Goal: Register for event/course

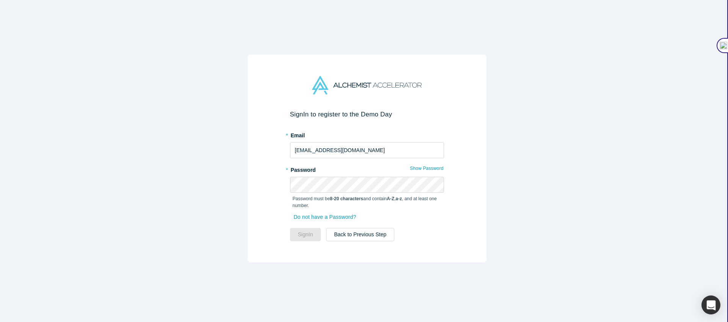
click at [185, 174] on div "Sign In to register to the Demo Day * Email amit@pnptc.com * Password Show Pass…" at bounding box center [367, 164] width 734 height 328
click at [302, 150] on input "amit@pnptc.com" at bounding box center [367, 150] width 154 height 16
click at [324, 159] on form "Sign In to register to the Demo Day * Email amit@pnptc.com * Password Show Pass…" at bounding box center [367, 175] width 154 height 131
click at [321, 147] on input "amit@pnptc.com" at bounding box center [367, 150] width 154 height 16
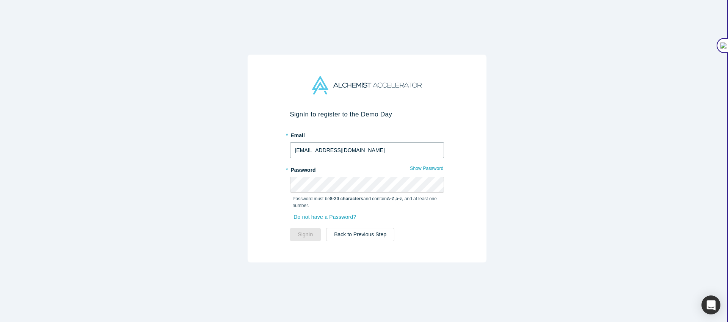
click at [321, 147] on input "amit@pnptc.com" at bounding box center [367, 150] width 154 height 16
type input "[PERSON_NAME][EMAIL_ADDRESS][DOMAIN_NAME]"
click at [307, 231] on button "Sign In" at bounding box center [305, 234] width 31 height 13
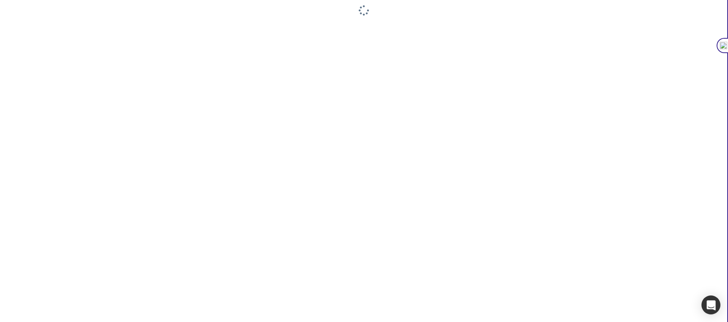
click at [419, 146] on div at bounding box center [364, 161] width 728 height 322
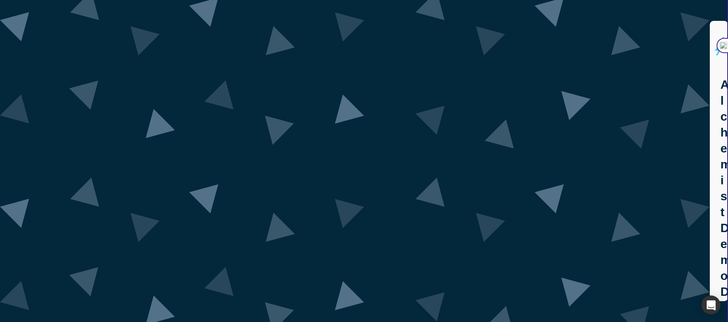
scroll to position [5, 0]
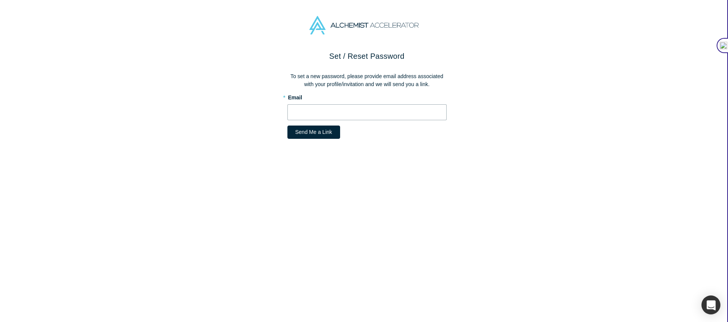
click at [311, 112] on input "text" at bounding box center [367, 112] width 159 height 16
type input "[PERSON_NAME][EMAIL_ADDRESS][DOMAIN_NAME]"
click at [332, 136] on button "Send Me a Link" at bounding box center [314, 132] width 53 height 13
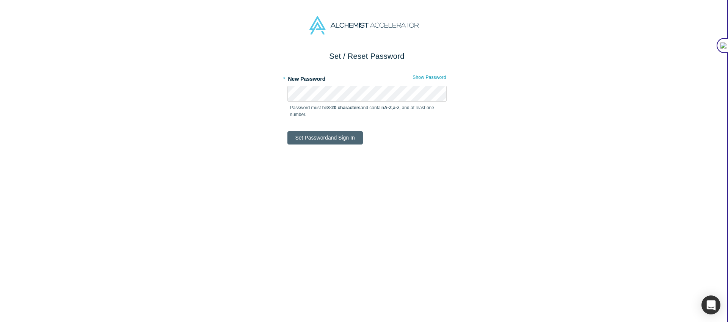
click at [308, 141] on button "Set Password and Sign In" at bounding box center [325, 137] width 75 height 13
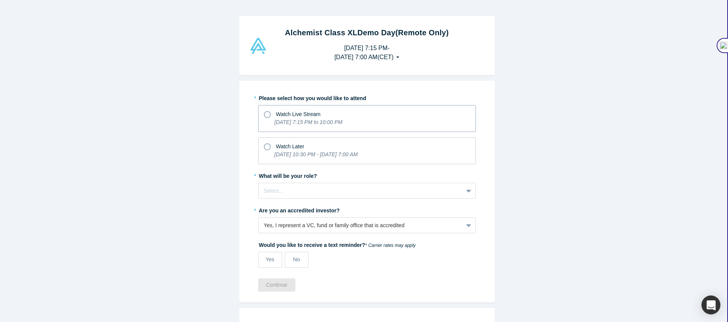
click at [264, 113] on icon at bounding box center [267, 114] width 7 height 7
click at [0, 0] on input "Watch Live Stream Tuesday, September 30, 2025 7:15 PM to 10:00 PM" at bounding box center [0, 0] width 0 height 0
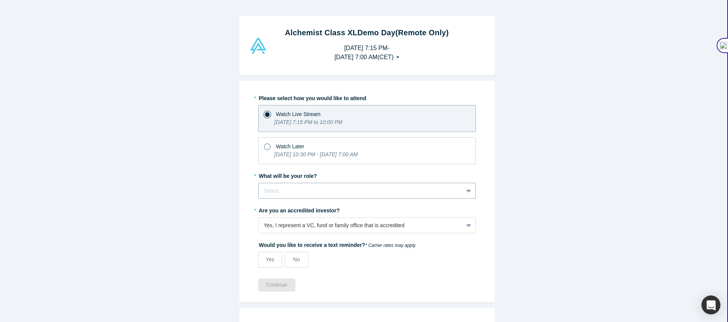
click at [280, 189] on div at bounding box center [361, 190] width 194 height 9
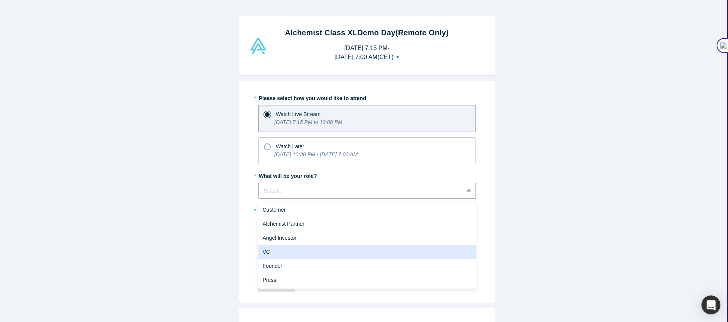
click at [280, 251] on div "VC" at bounding box center [367, 252] width 218 height 14
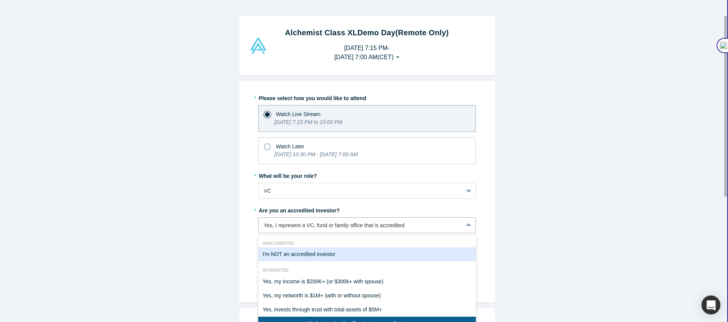
scroll to position [31, 0]
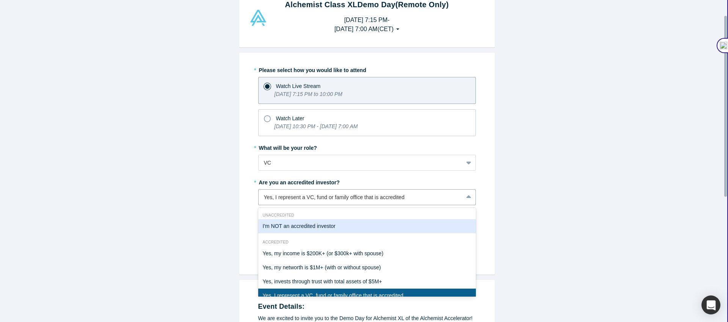
click at [283, 205] on div "I'm NOT an accredited investor, 1 of 7. 7 results available. Use Up and Down to…" at bounding box center [367, 197] width 218 height 16
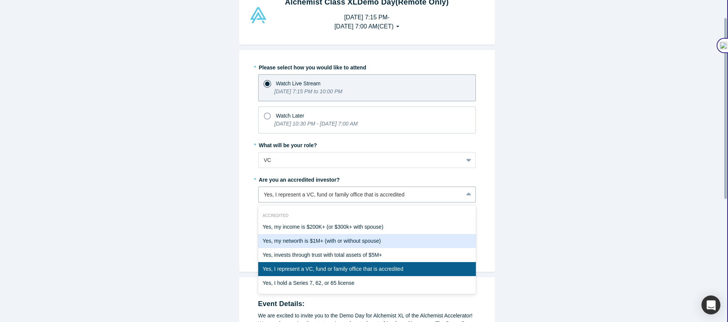
scroll to position [25, 0]
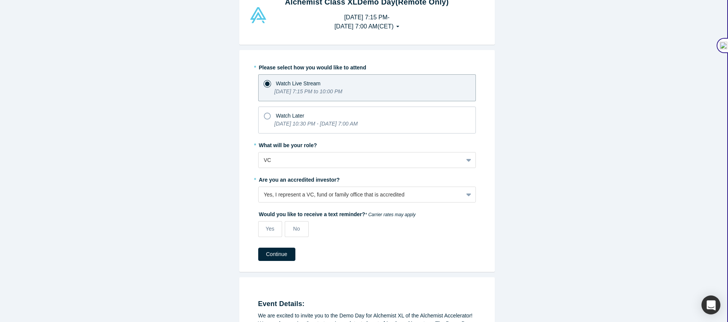
click at [202, 248] on div "Alchemist Class XL Demo Day (Remote Only) Tuesday, September 30, 2025 7:15 PM -…" at bounding box center [367, 164] width 734 height 328
click at [279, 252] on button "Continue" at bounding box center [276, 254] width 37 height 13
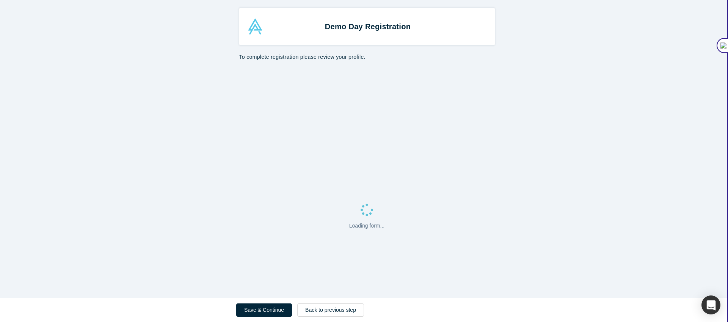
select select "US"
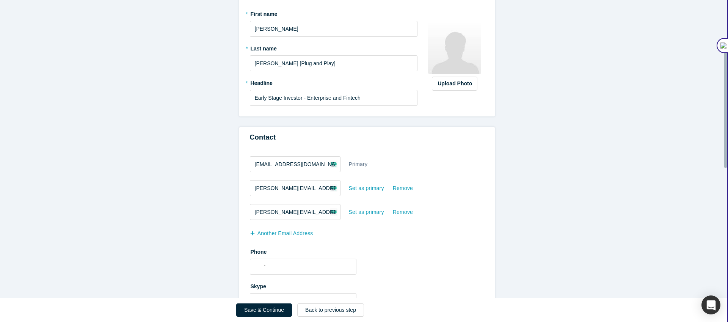
scroll to position [110, 0]
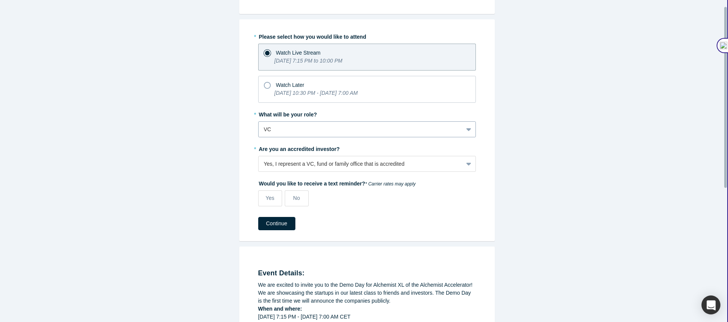
scroll to position [95, 0]
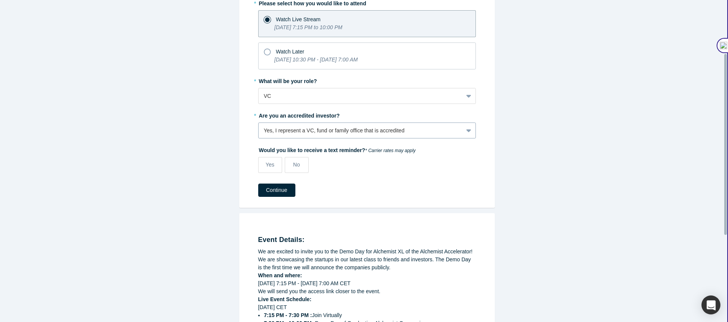
click at [272, 132] on div "Yes, I represent a VC, fund or family office that is accredited" at bounding box center [361, 131] width 194 height 8
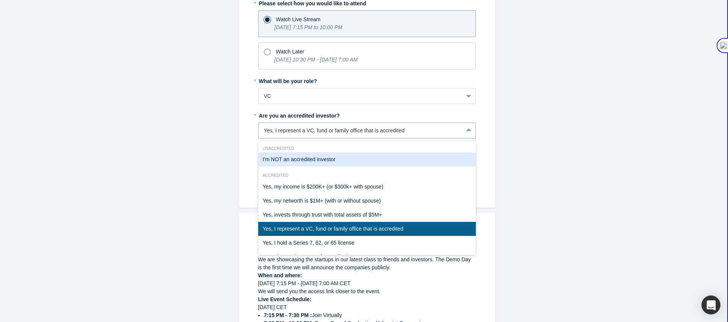
click at [277, 156] on div "I'm NOT an accredited investor" at bounding box center [367, 159] width 218 height 14
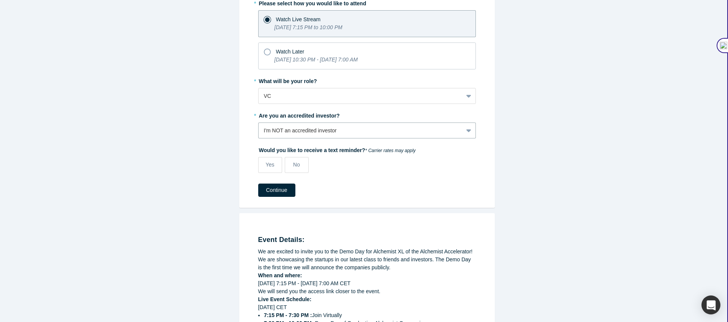
click at [277, 182] on form "* Please select how you would like to attend Watch Live Stream Tuesday, Septemb…" at bounding box center [367, 97] width 218 height 200
click at [277, 184] on button "Continue" at bounding box center [276, 190] width 37 height 13
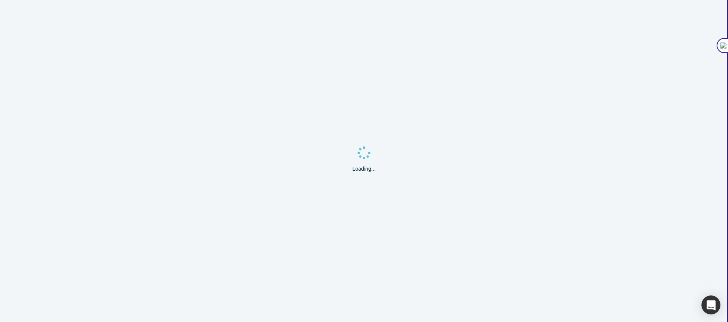
select select "US"
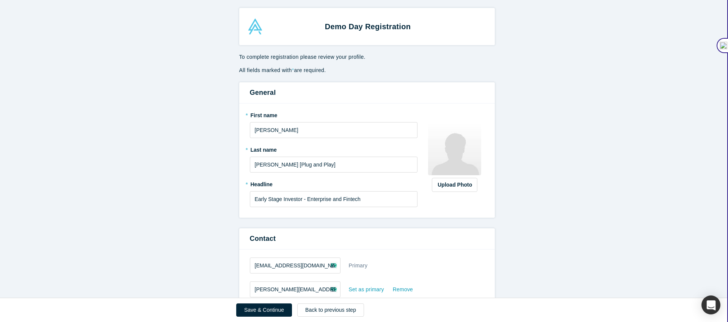
scroll to position [14, 0]
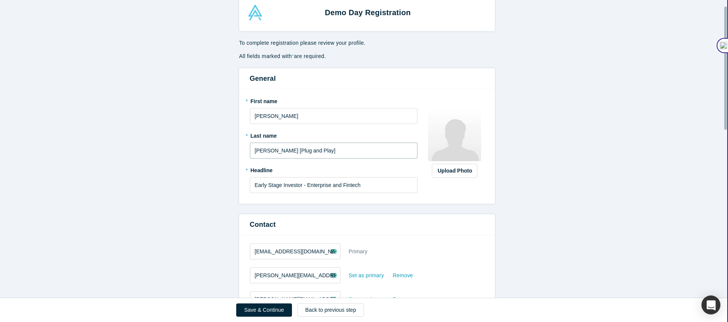
click at [335, 154] on input "[PERSON_NAME] [Plug and Play]" at bounding box center [334, 151] width 168 height 16
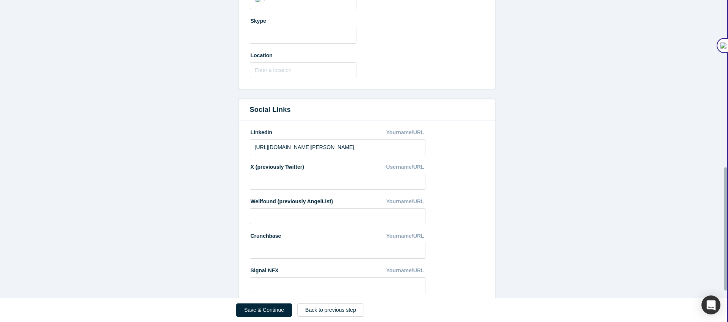
scroll to position [418, 0]
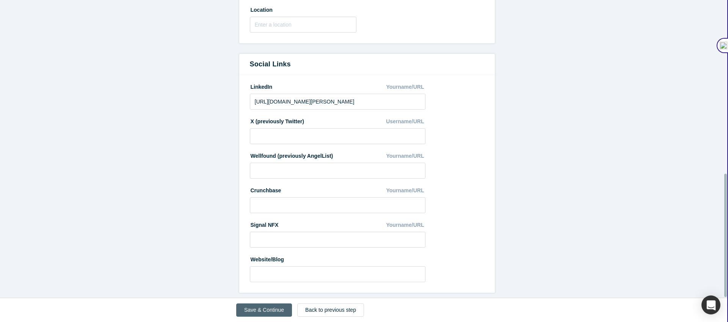
click at [264, 310] on button "Save & Continue" at bounding box center [264, 309] width 56 height 13
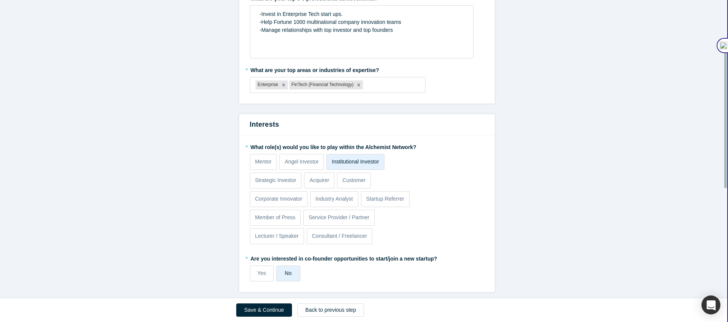
scroll to position [0, 0]
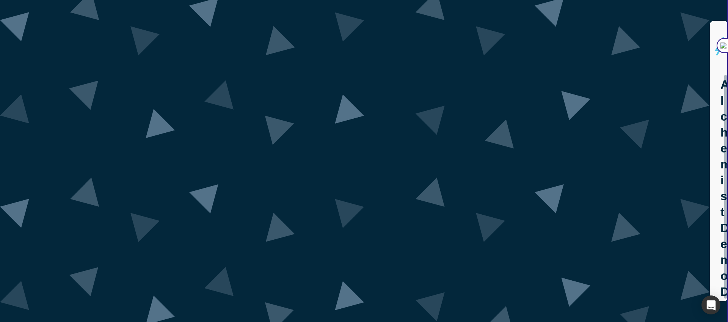
scroll to position [5, 0]
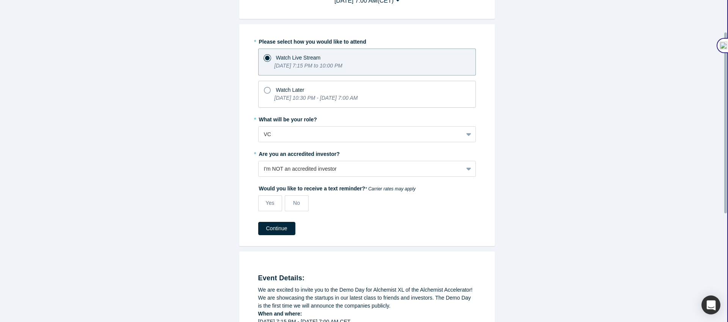
scroll to position [31, 0]
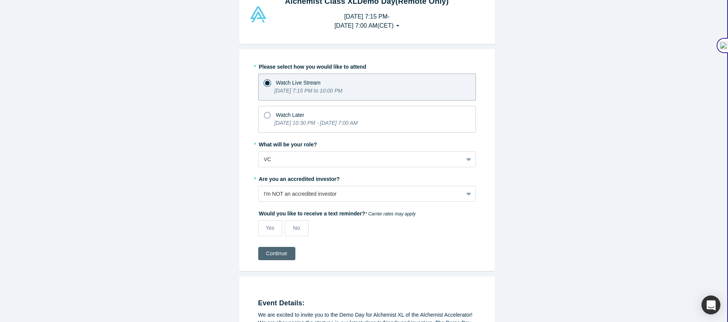
click at [271, 254] on button "Continue" at bounding box center [276, 253] width 37 height 13
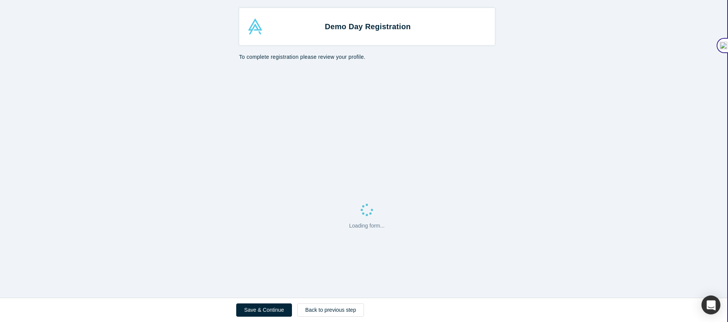
select select "US"
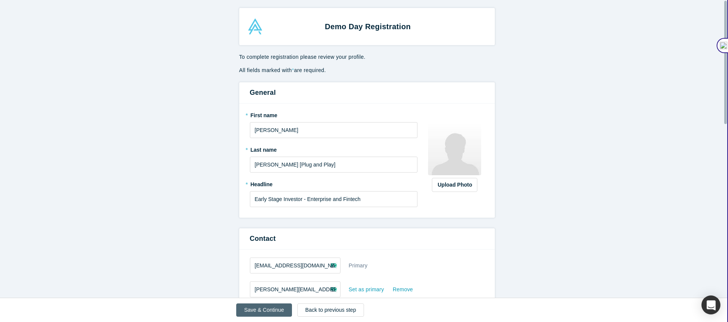
click at [270, 309] on button "Save & Continue" at bounding box center [264, 309] width 56 height 13
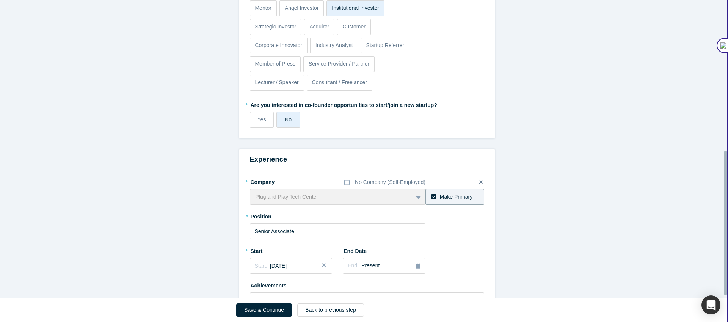
scroll to position [312, 0]
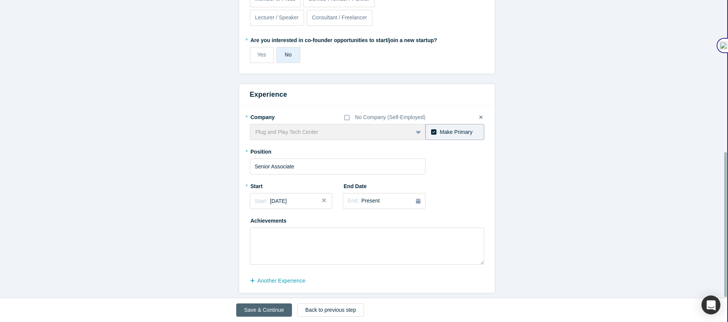
click at [257, 312] on button "Save & Continue" at bounding box center [264, 309] width 56 height 13
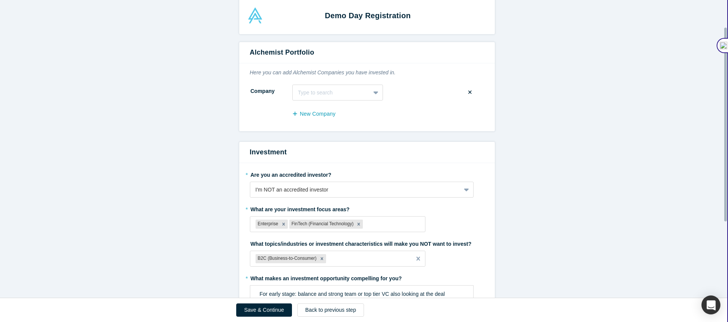
scroll to position [0, 0]
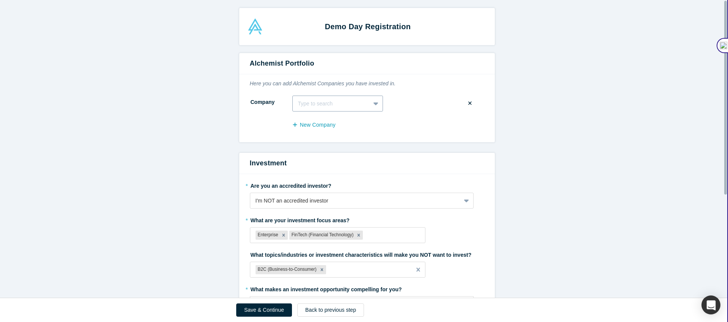
click at [330, 104] on div at bounding box center [331, 103] width 67 height 9
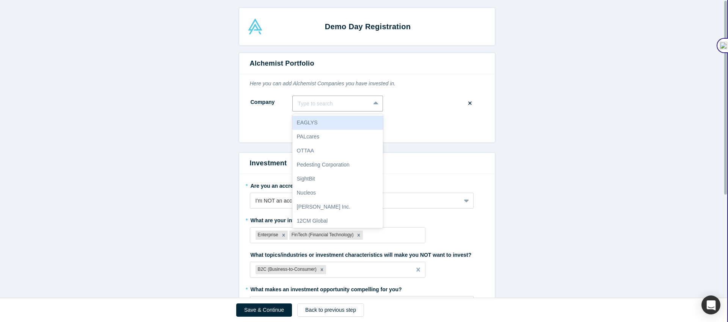
click at [501, 165] on form "Alchemist Portfolio Here you can add Alchemist Companies you have invested in. …" at bounding box center [367, 249] width 734 height 392
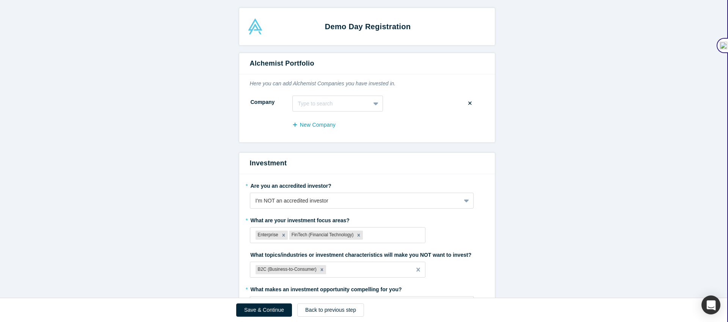
scroll to position [158, 0]
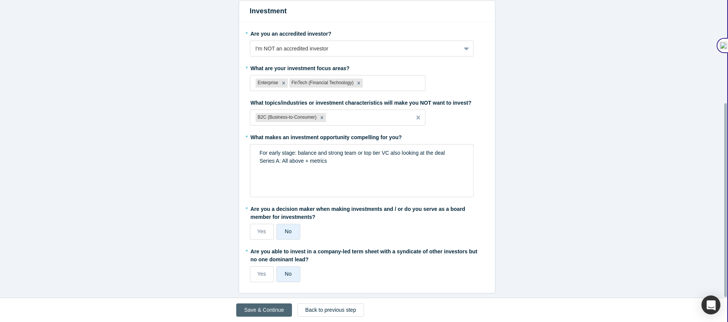
click at [259, 311] on button "Save & Continue" at bounding box center [264, 309] width 56 height 13
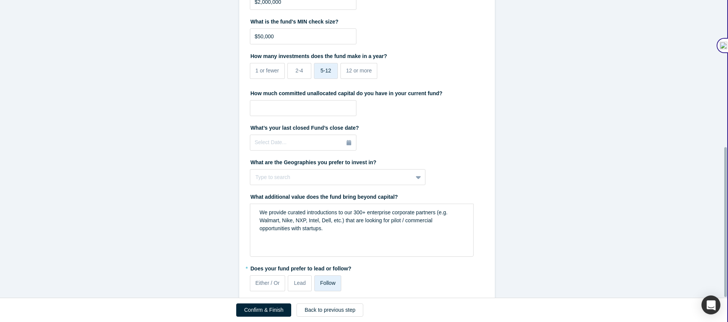
scroll to position [292, 0]
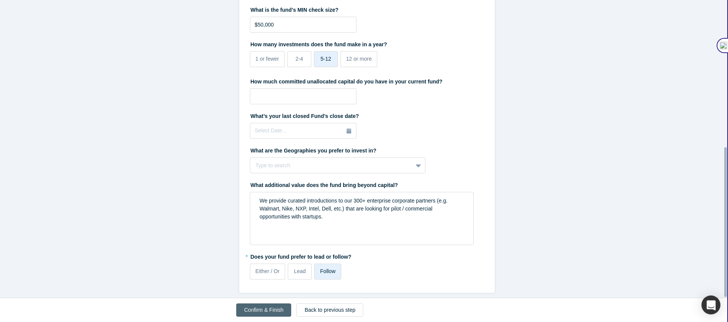
click at [260, 311] on button "Confirm & Finish" at bounding box center [263, 309] width 55 height 13
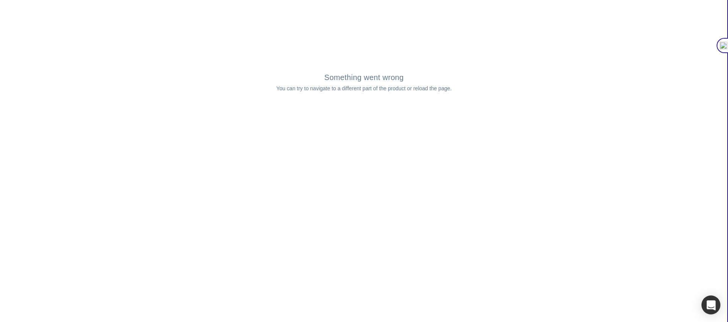
click at [378, 77] on h2 "Something went wrong" at bounding box center [364, 77] width 728 height 9
